Goal: Task Accomplishment & Management: Use online tool/utility

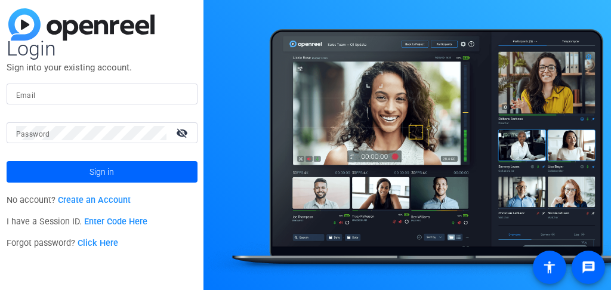
click at [107, 223] on link "Enter Code Here" at bounding box center [115, 222] width 63 height 10
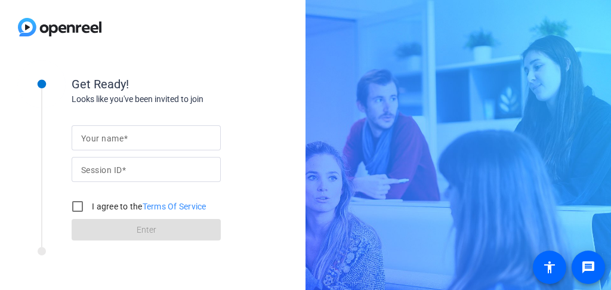
click at [101, 139] on mat-label "Your name" at bounding box center [102, 139] width 42 height 10
click at [101, 139] on input "Your name" at bounding box center [146, 138] width 130 height 14
type input "[PERSON_NAME]"
type input "4GUb"
click at [80, 207] on input "I agree to the Terms Of Service" at bounding box center [78, 207] width 24 height 24
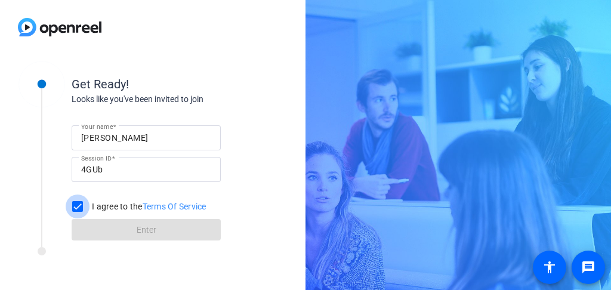
checkbox input "true"
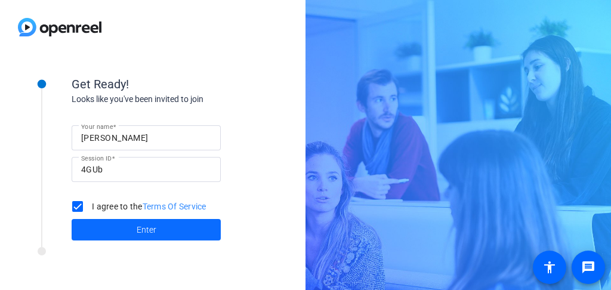
click at [108, 221] on span at bounding box center [146, 229] width 149 height 29
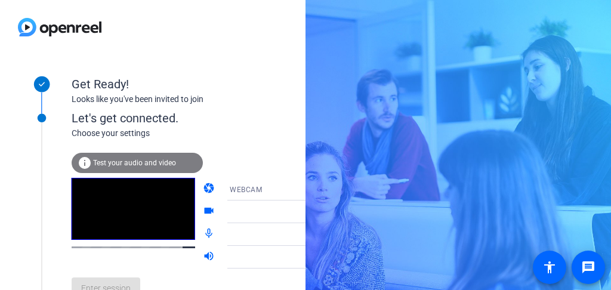
click at [137, 163] on span "Test your audio and video" at bounding box center [134, 163] width 83 height 8
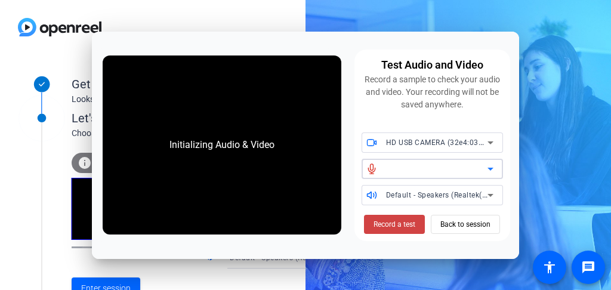
click at [492, 168] on icon at bounding box center [490, 169] width 14 height 14
click at [492, 168] on icon at bounding box center [490, 169] width 6 height 3
click at [489, 168] on icon at bounding box center [490, 169] width 6 height 3
click at [456, 220] on span "Back to session" at bounding box center [465, 224] width 50 height 23
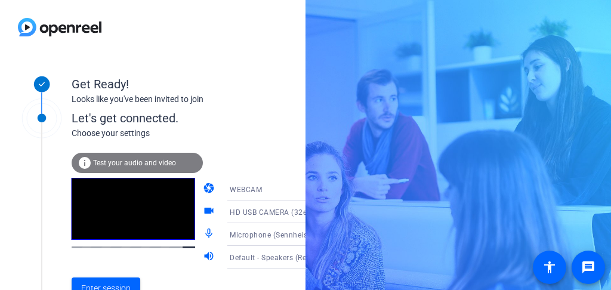
click at [153, 166] on span "Test your audio and video" at bounding box center [134, 163] width 83 height 8
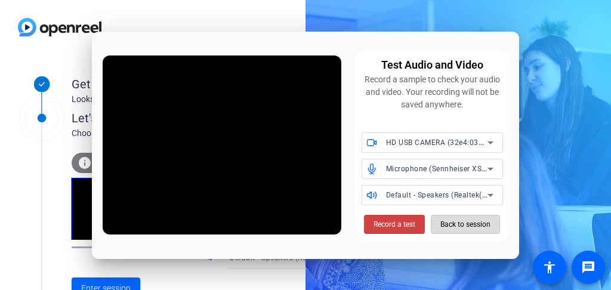
click at [452, 227] on span "Back to session" at bounding box center [465, 224] width 50 height 23
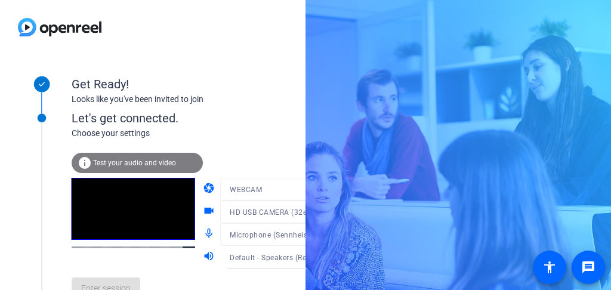
click at [165, 167] on div "info Test your audio and video" at bounding box center [137, 163] width 131 height 20
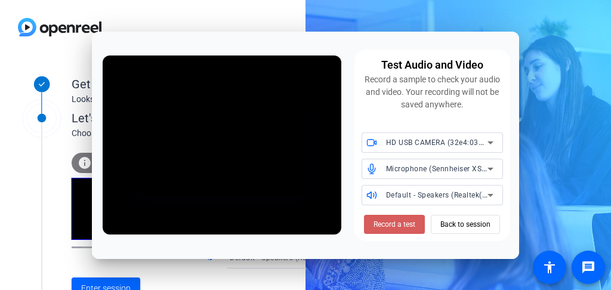
click at [382, 225] on span "Record a test" at bounding box center [395, 224] width 42 height 11
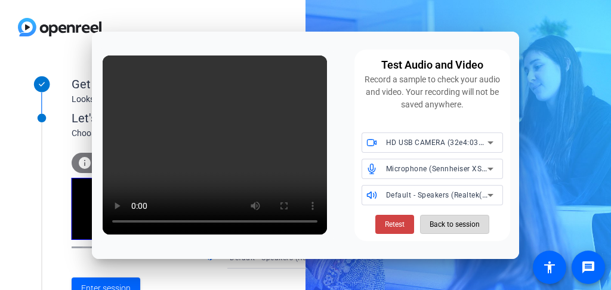
click at [453, 226] on span "Back to session" at bounding box center [455, 224] width 50 height 23
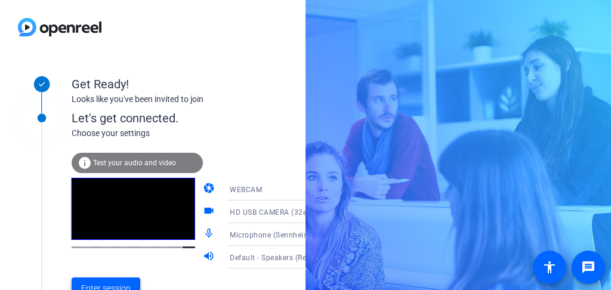
click at [122, 284] on span "Enter session" at bounding box center [106, 288] width 50 height 13
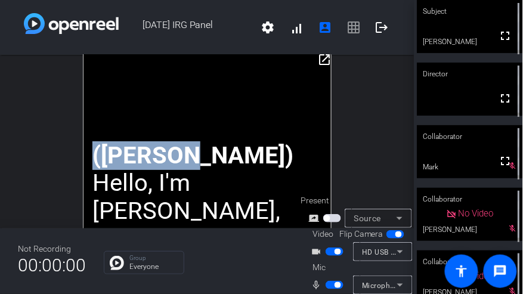
drag, startPoint x: 264, startPoint y: 54, endPoint x: 286, endPoint y: 60, distance: 23.0
click at [286, 60] on div "[DATE] IRG Panel settings signal_cellular_alt account_box grid_on logout open_i…" at bounding box center [207, 147] width 415 height 294
click at [323, 57] on mat-icon "open_in_new" at bounding box center [324, 60] width 14 height 14
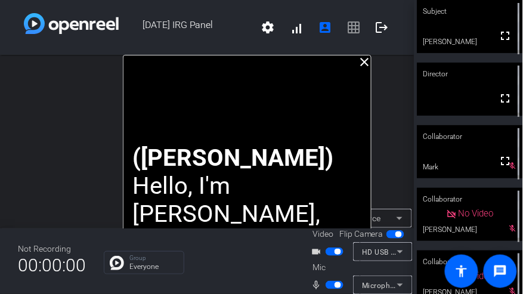
drag, startPoint x: 267, startPoint y: 86, endPoint x: 307, endPoint y: 52, distance: 52.5
click at [307, 52] on div "[DATE] IRG Panel settings signal_cellular_alt account_box grid_on logout close …" at bounding box center [207, 147] width 415 height 294
click at [403, 254] on icon at bounding box center [400, 252] width 14 height 14
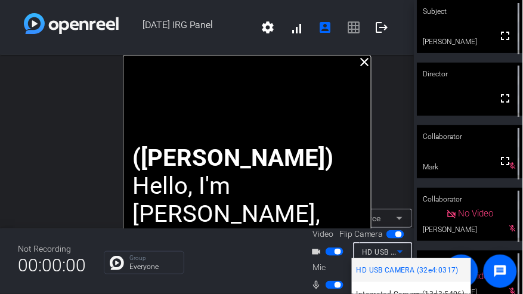
click at [388, 270] on span "HD USB CAMERA (32e4:0317)" at bounding box center [408, 270] width 102 height 14
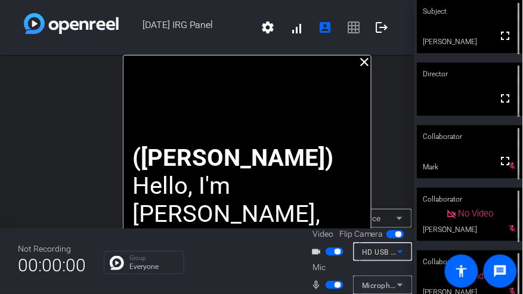
click at [394, 247] on icon at bounding box center [400, 252] width 14 height 14
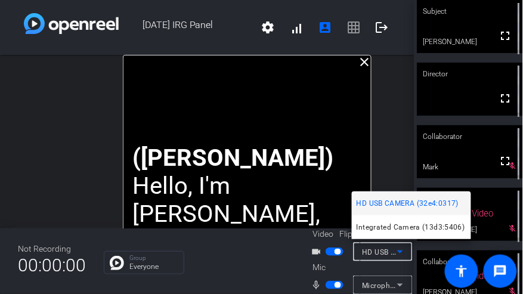
click at [365, 266] on div at bounding box center [261, 147] width 523 height 294
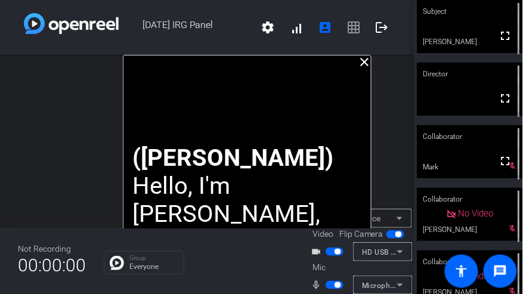
click at [373, 251] on span "HD USB CAMERA (32e4:0317)" at bounding box center [415, 252] width 104 height 10
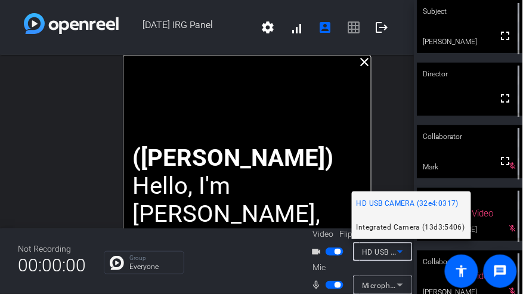
click at [385, 235] on mat-option "Integrated Camera (13d3:5406)" at bounding box center [411, 227] width 119 height 24
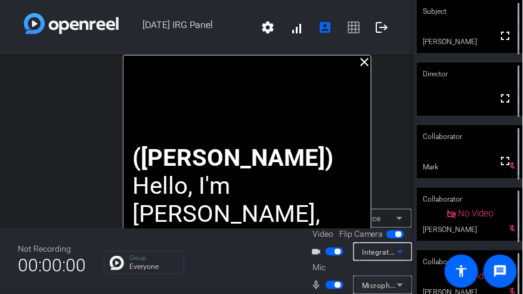
click at [382, 248] on span "Integrated Camera (13d3:5406)" at bounding box center [418, 252] width 111 height 10
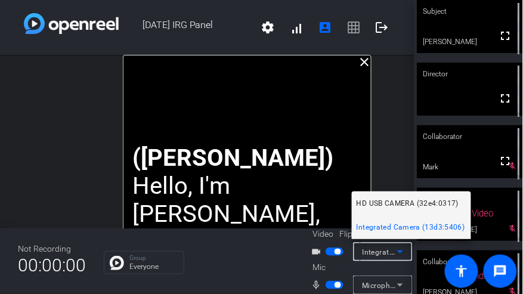
click at [393, 203] on span "HD USB CAMERA (32e4:0317)" at bounding box center [408, 203] width 102 height 14
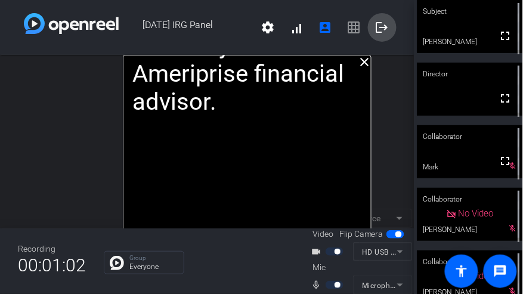
click at [377, 28] on mat-icon "logout" at bounding box center [382, 27] width 14 height 14
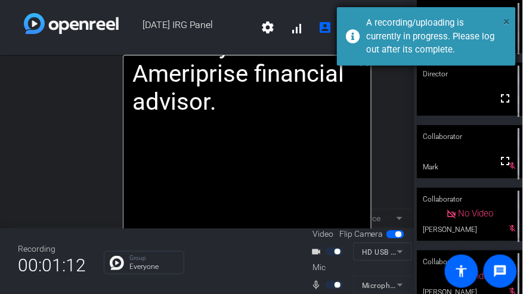
click at [510, 19] on span "×" at bounding box center [507, 21] width 7 height 14
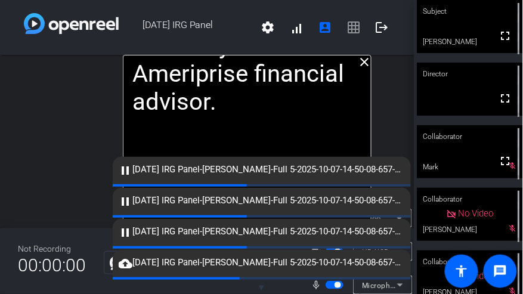
click at [381, 124] on div "close To help you make sense of what could be in store for the final months of …" at bounding box center [207, 142] width 415 height 174
